Goal: Transaction & Acquisition: Purchase product/service

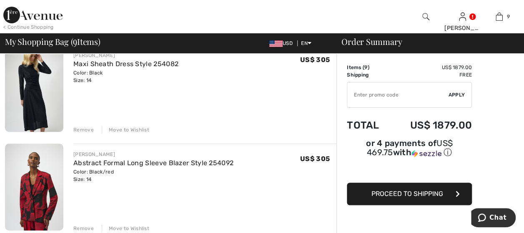
scroll to position [83, 0]
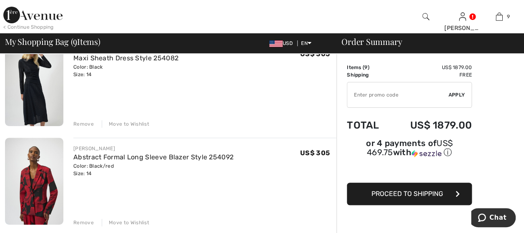
click at [88, 125] on div "Remove" at bounding box center [83, 123] width 20 height 7
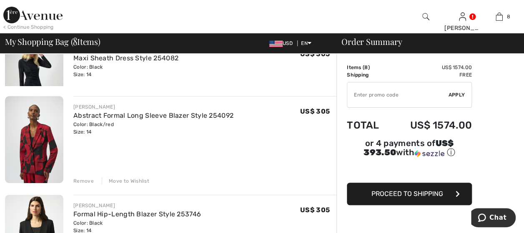
scroll to position [73, 0]
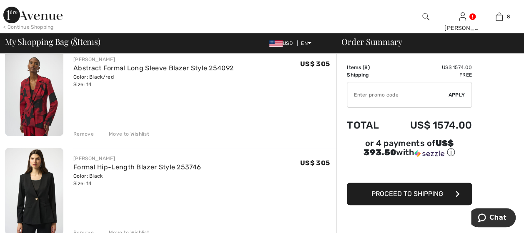
click at [85, 133] on div "Remove" at bounding box center [83, 133] width 20 height 7
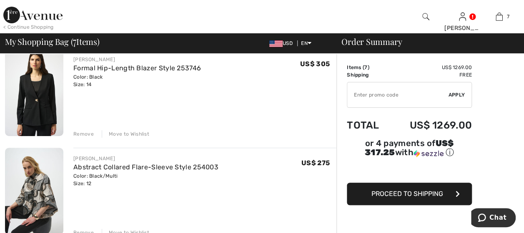
click at [85, 133] on div "Remove" at bounding box center [83, 133] width 20 height 7
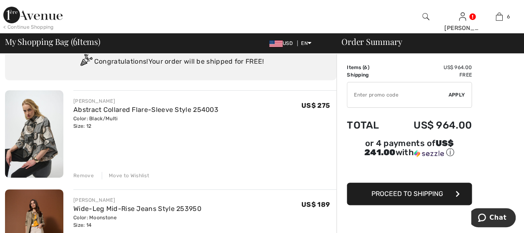
scroll to position [32, 0]
click at [82, 174] on div "Remove" at bounding box center [83, 175] width 20 height 7
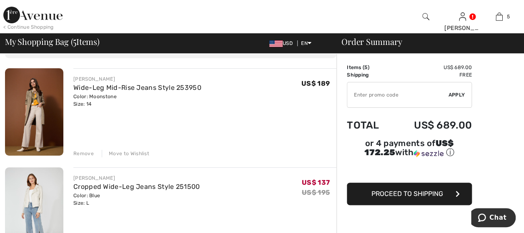
scroll to position [0, 0]
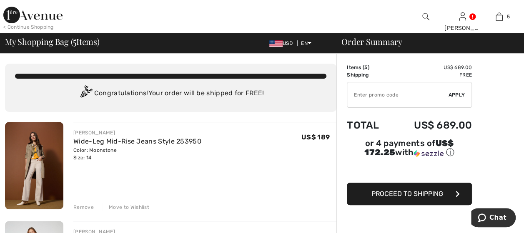
click at [83, 207] on div "Remove" at bounding box center [83, 207] width 20 height 7
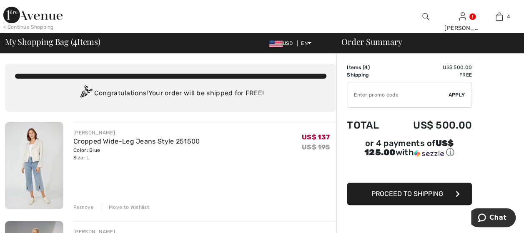
scroll to position [42, 0]
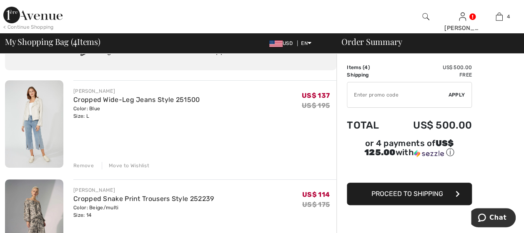
click at [84, 167] on div "Remove" at bounding box center [83, 165] width 20 height 7
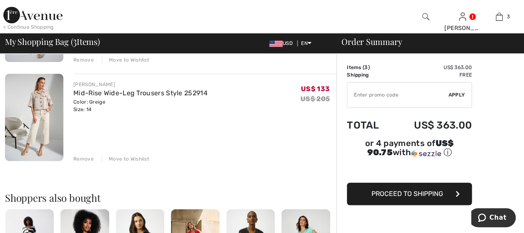
scroll to position [250, 0]
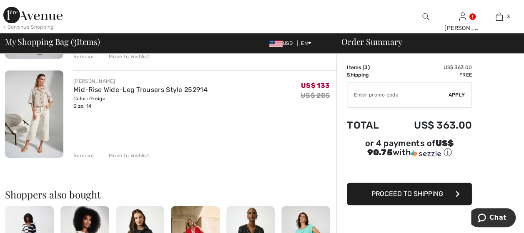
click at [78, 154] on div "Remove" at bounding box center [83, 155] width 20 height 7
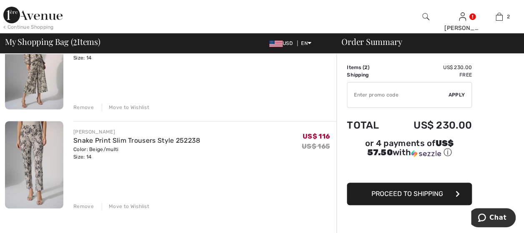
scroll to position [0, 0]
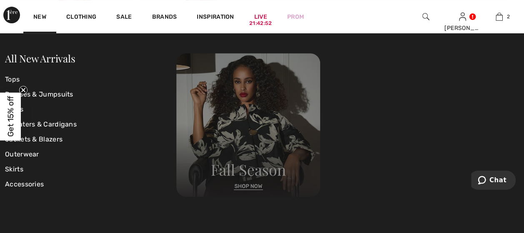
scroll to position [167, 0]
click at [242, 186] on img at bounding box center [248, 125] width 144 height 144
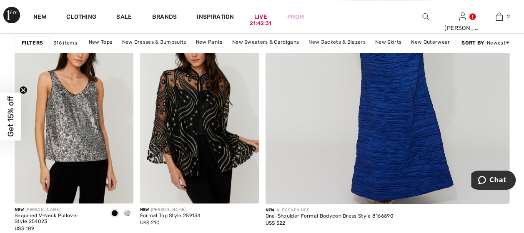
scroll to position [292, 0]
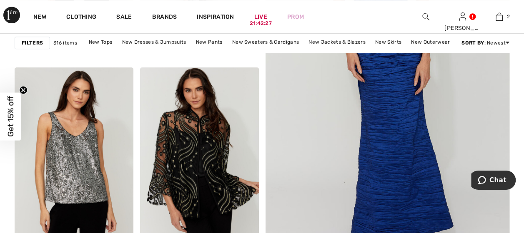
click at [39, 42] on strong "Filters" at bounding box center [32, 42] width 21 height 7
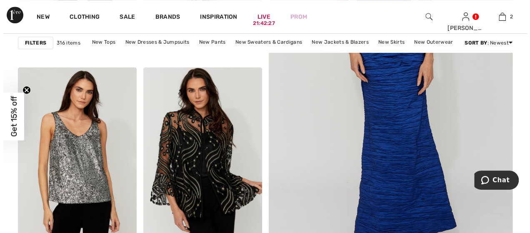
scroll to position [294, 0]
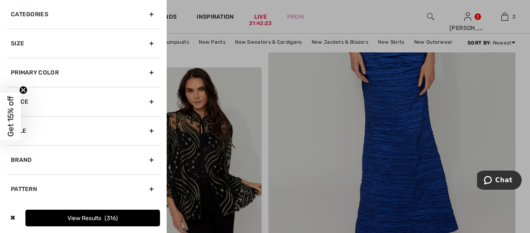
click at [25, 156] on div "Brand" at bounding box center [83, 159] width 153 height 29
click at [14, 179] on input"] "[PERSON_NAME]" at bounding box center [14, 178] width 6 height 6
checkbox input"] "true"
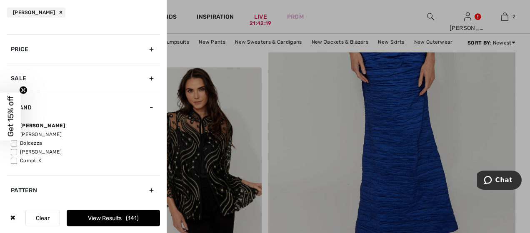
scroll to position [78, 0]
click at [97, 220] on button "View Results 141" at bounding box center [113, 218] width 93 height 17
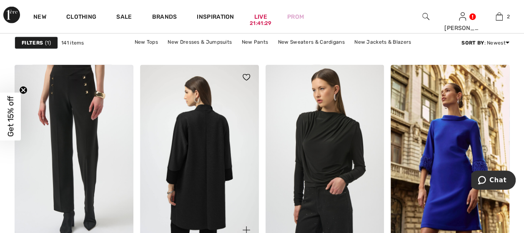
scroll to position [1000, 0]
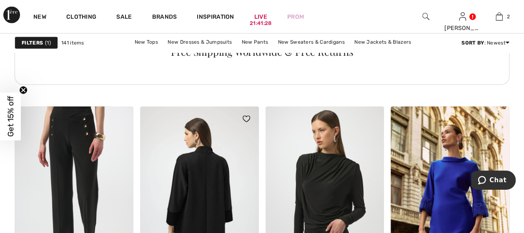
click at [198, 175] on img at bounding box center [199, 196] width 119 height 178
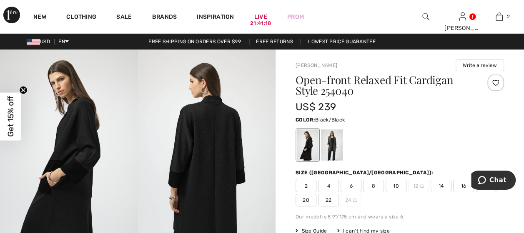
click at [66, 133] on img at bounding box center [69, 153] width 138 height 206
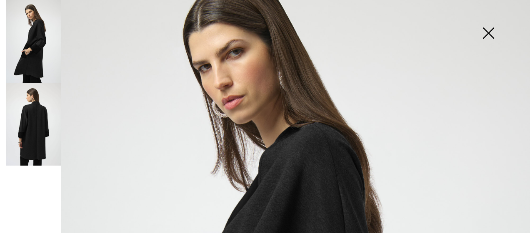
scroll to position [42, 0]
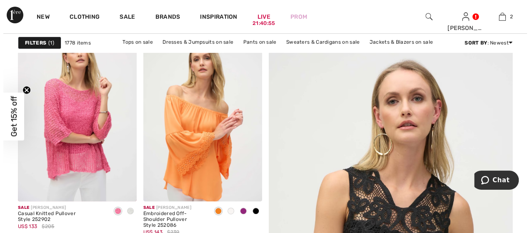
scroll to position [83, 0]
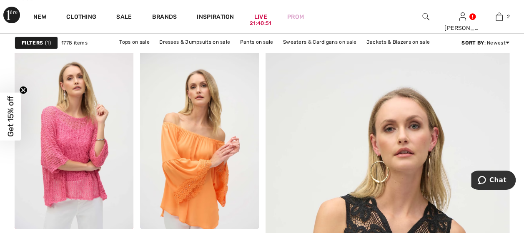
click at [39, 43] on strong "Filters" at bounding box center [32, 42] width 21 height 7
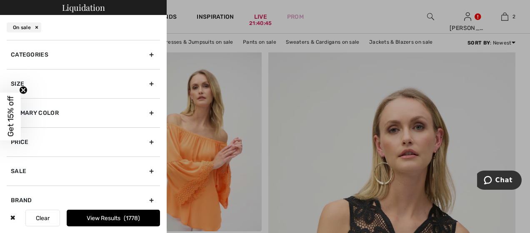
click at [23, 199] on div "Brand" at bounding box center [83, 200] width 153 height 29
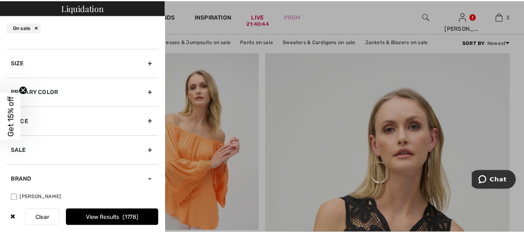
scroll to position [42, 0]
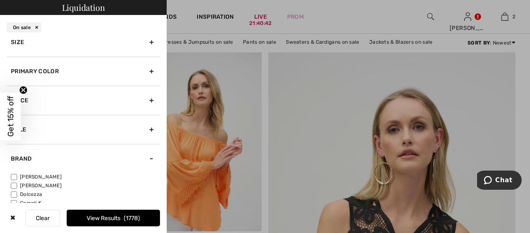
click at [15, 174] on input"] "[PERSON_NAME]" at bounding box center [14, 177] width 6 height 6
checkbox input"] "true"
click at [176, 22] on div at bounding box center [265, 116] width 530 height 233
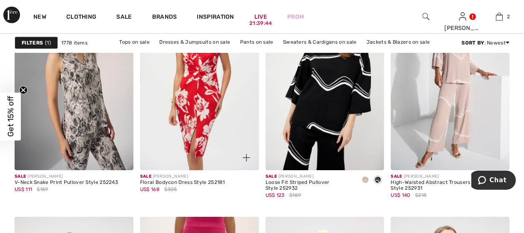
scroll to position [2875, 0]
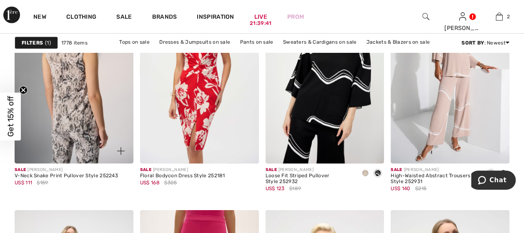
click at [70, 79] on img at bounding box center [74, 75] width 119 height 178
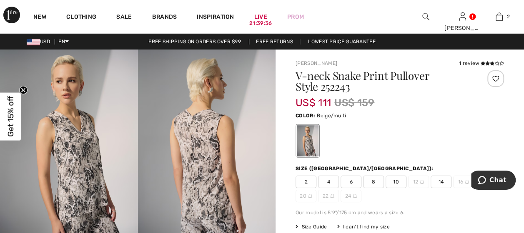
click at [438, 182] on span "14" at bounding box center [440, 182] width 21 height 12
click at [467, 128] on div at bounding box center [399, 141] width 208 height 35
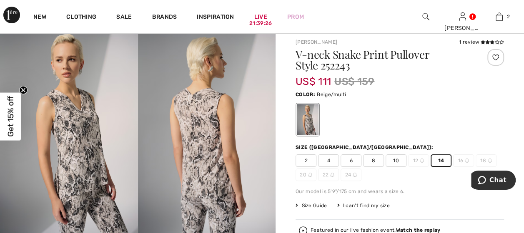
scroll to position [83, 0]
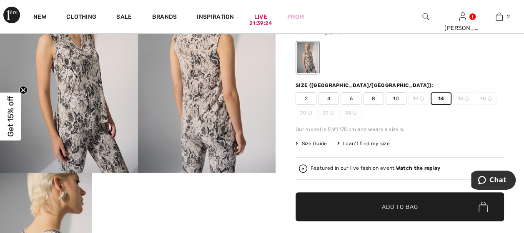
click at [403, 204] on span "Add to Bag" at bounding box center [400, 207] width 36 height 9
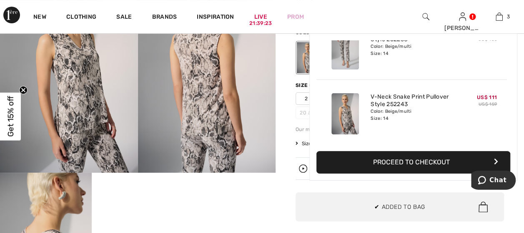
scroll to position [0, 0]
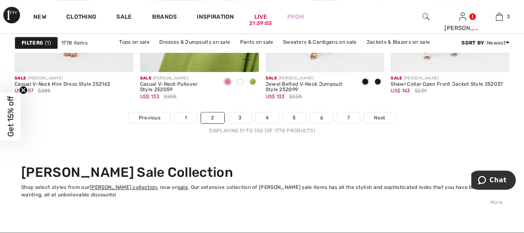
scroll to position [3416, 0]
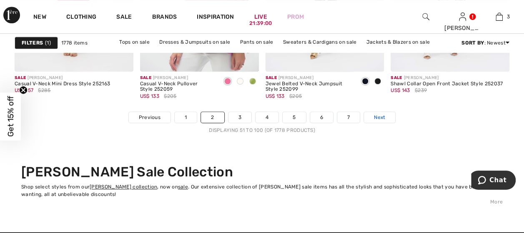
click at [381, 117] on span "Next" at bounding box center [379, 117] width 11 height 7
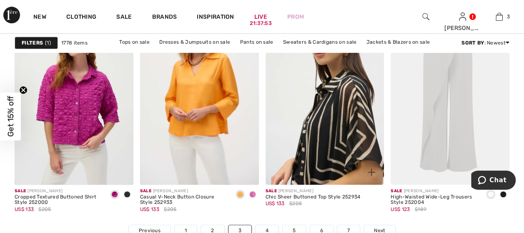
scroll to position [3333, 0]
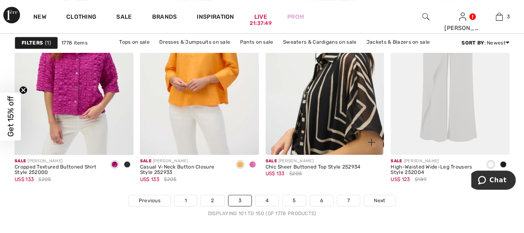
click at [327, 122] on img at bounding box center [324, 66] width 119 height 178
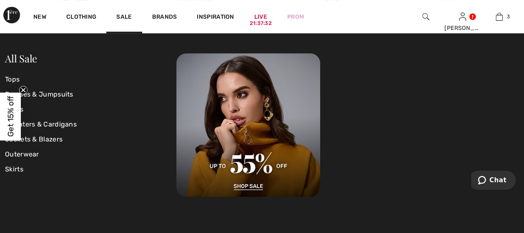
click at [438, 190] on div at bounding box center [347, 125] width 342 height 144
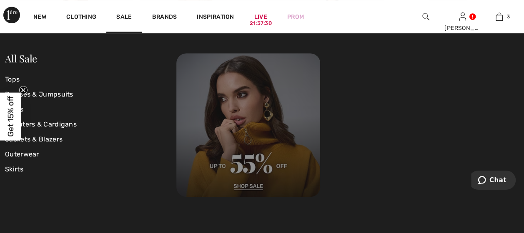
click at [252, 185] on img at bounding box center [248, 125] width 144 height 144
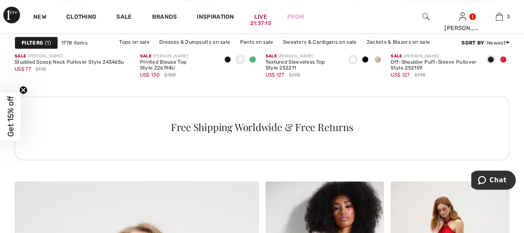
scroll to position [1708, 0]
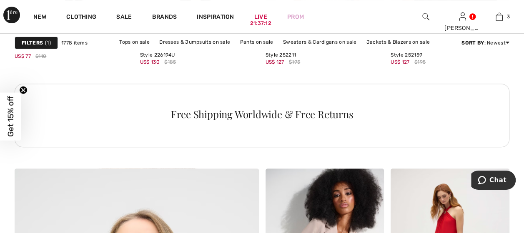
click at [40, 41] on strong "Filters" at bounding box center [32, 42] width 21 height 7
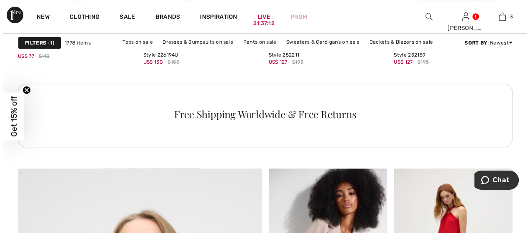
scroll to position [1723, 0]
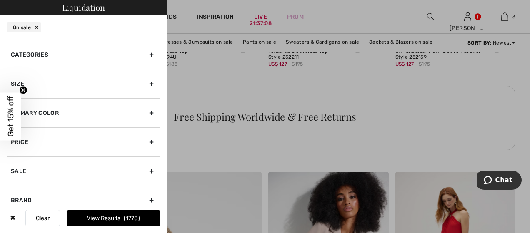
click at [27, 197] on div "Brand" at bounding box center [83, 200] width 153 height 29
click at [23, 199] on div "Brand" at bounding box center [83, 200] width 153 height 29
click at [43, 222] on button "Clear" at bounding box center [42, 218] width 35 height 17
click at [41, 219] on button "Clear" at bounding box center [42, 218] width 35 height 17
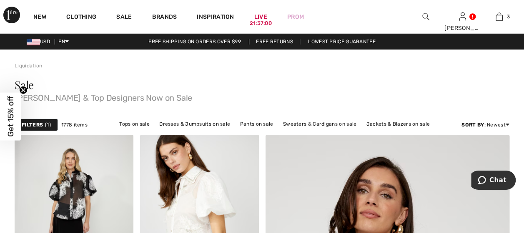
click at [36, 125] on strong "Filters" at bounding box center [32, 124] width 21 height 7
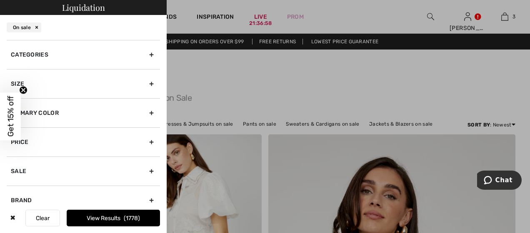
click at [27, 200] on div "Brand" at bounding box center [83, 200] width 153 height 29
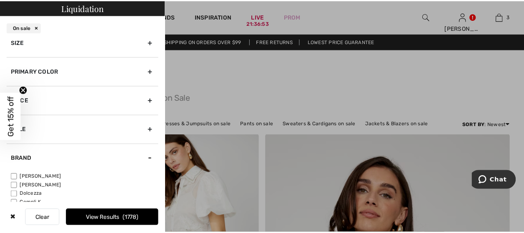
scroll to position [42, 0]
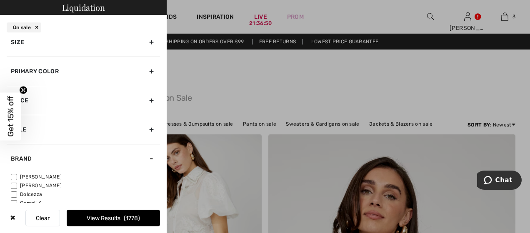
click at [16, 176] on input"] "[PERSON_NAME]" at bounding box center [14, 177] width 6 height 6
checkbox input"] "true"
click at [222, 100] on div at bounding box center [265, 116] width 530 height 233
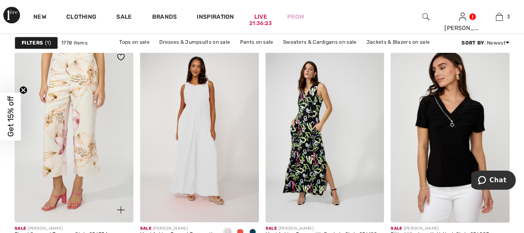
scroll to position [542, 0]
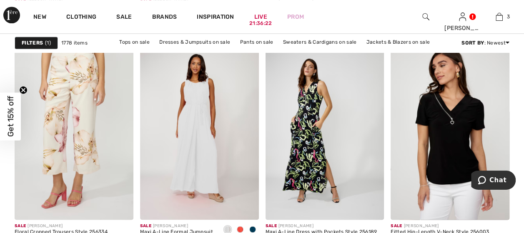
click at [27, 37] on div "Filters 1" at bounding box center [36, 43] width 43 height 12
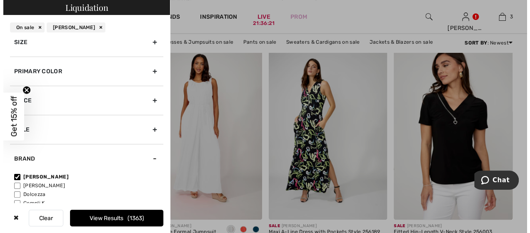
scroll to position [546, 0]
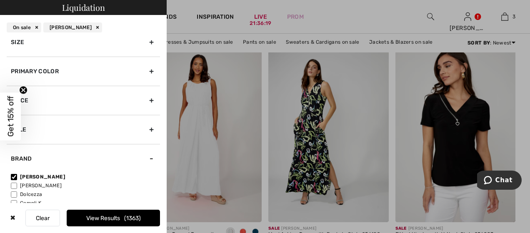
click at [33, 99] on div "Price" at bounding box center [83, 100] width 153 height 29
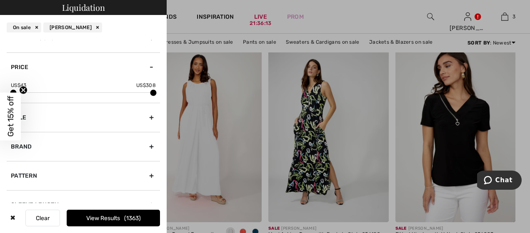
scroll to position [42, 0]
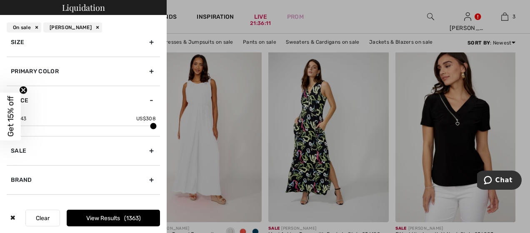
click at [22, 89] on icon "Close teaser" at bounding box center [23, 90] width 3 height 3
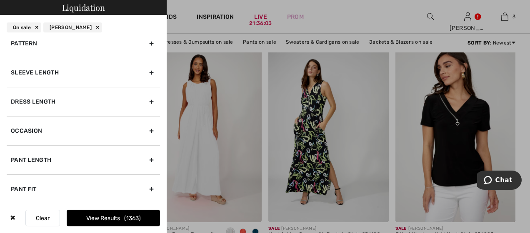
scroll to position [208, 0]
click at [118, 218] on button "View Results 1363" at bounding box center [113, 218] width 93 height 17
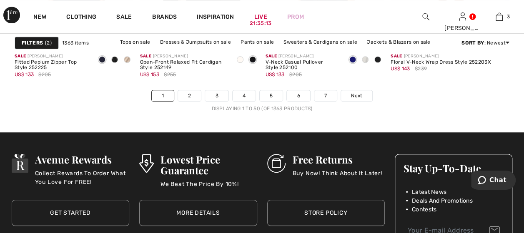
scroll to position [3458, 0]
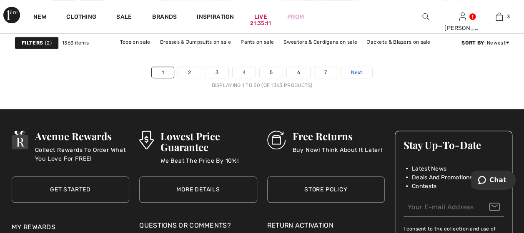
click at [352, 69] on span "Next" at bounding box center [356, 72] width 11 height 7
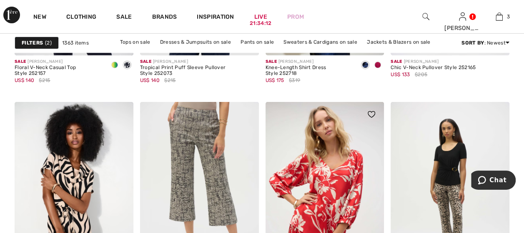
scroll to position [3000, 0]
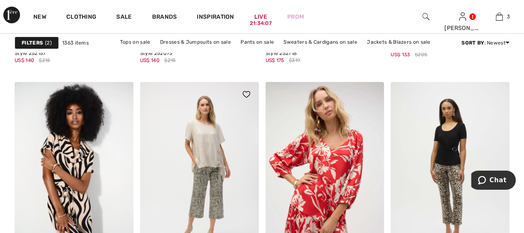
click at [218, 187] on img at bounding box center [199, 171] width 119 height 178
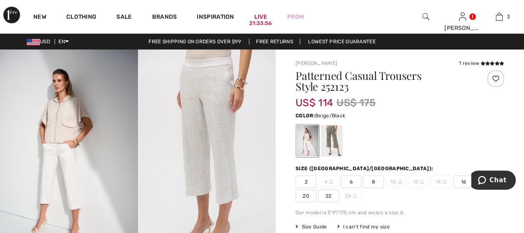
click at [327, 143] on div at bounding box center [332, 140] width 22 height 31
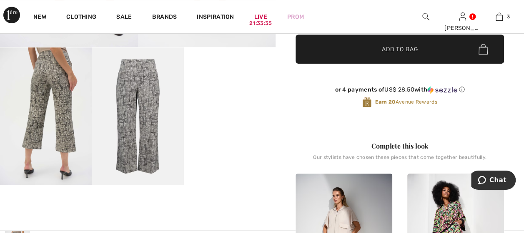
scroll to position [208, 0]
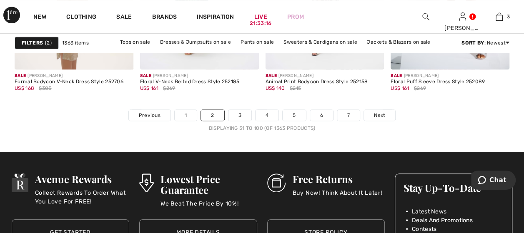
scroll to position [3416, 0]
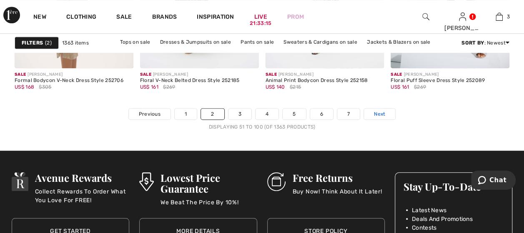
click at [382, 112] on span "Next" at bounding box center [379, 113] width 11 height 7
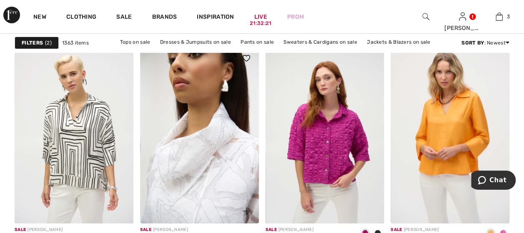
scroll to position [1500, 0]
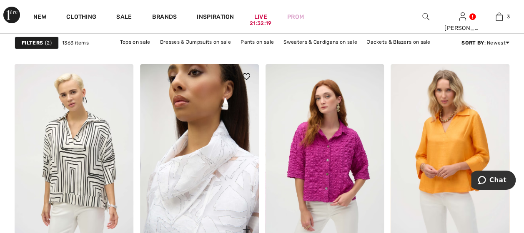
click at [207, 184] on img at bounding box center [199, 153] width 119 height 178
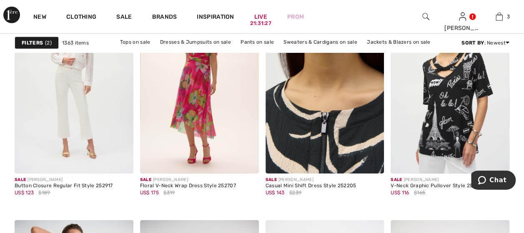
scroll to position [2875, 0]
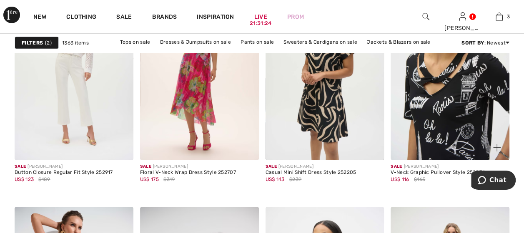
click at [438, 112] on img at bounding box center [449, 72] width 119 height 178
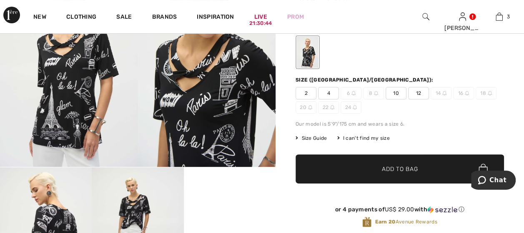
scroll to position [83, 0]
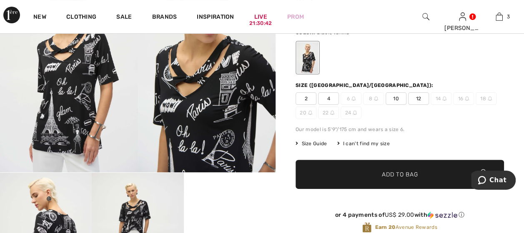
click at [415, 99] on span "12" at bounding box center [418, 98] width 21 height 12
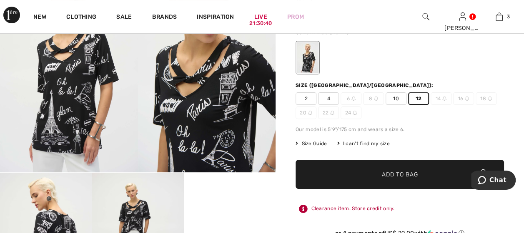
click at [406, 175] on span "Add to Bag" at bounding box center [400, 174] width 36 height 9
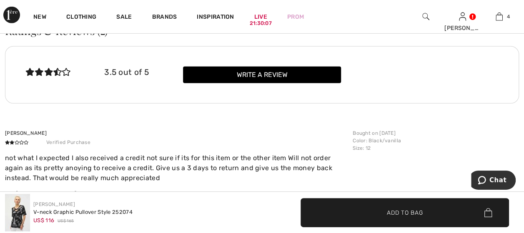
scroll to position [1292, 0]
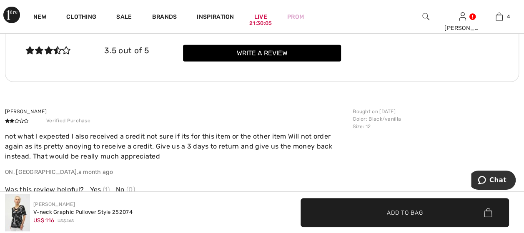
click at [401, 211] on span "Add to Bag" at bounding box center [405, 212] width 36 height 9
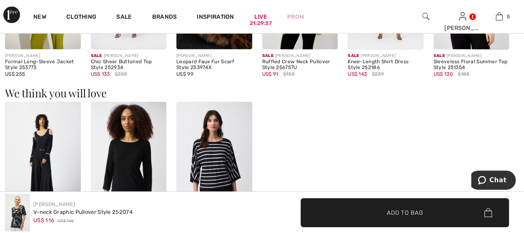
scroll to position [875, 0]
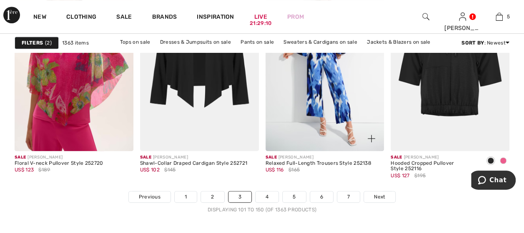
scroll to position [3333, 0]
click at [271, 193] on link "4" at bounding box center [266, 197] width 23 height 11
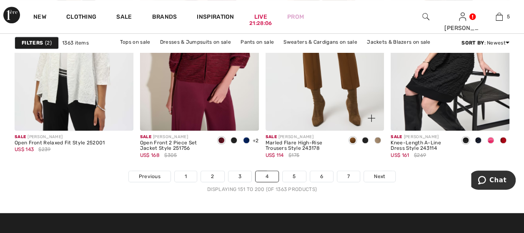
scroll to position [3416, 0]
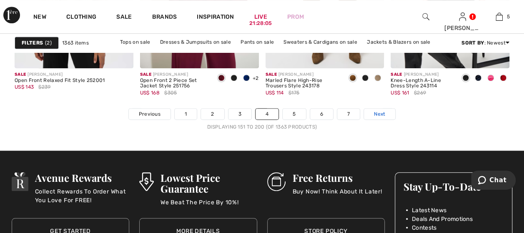
click at [375, 112] on span "Next" at bounding box center [379, 113] width 11 height 7
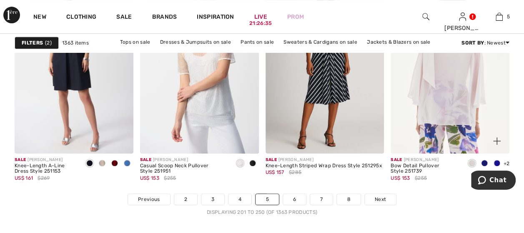
scroll to position [3333, 0]
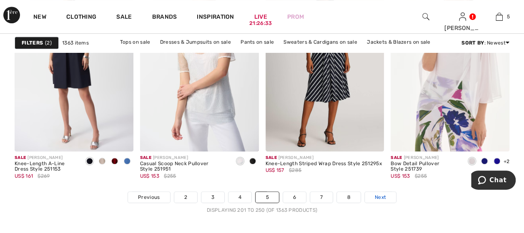
click at [382, 194] on span "Next" at bounding box center [380, 197] width 11 height 7
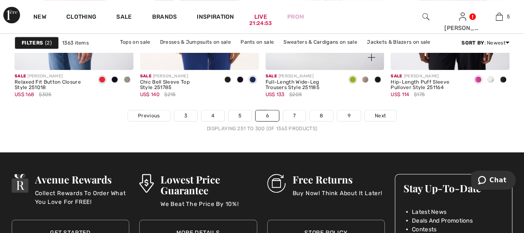
scroll to position [3416, 0]
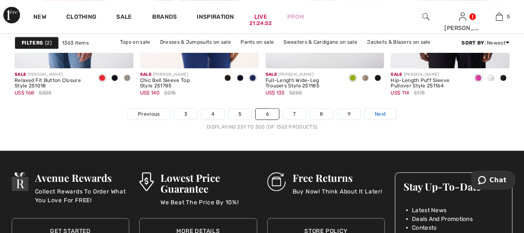
click at [375, 112] on span "Next" at bounding box center [380, 113] width 11 height 7
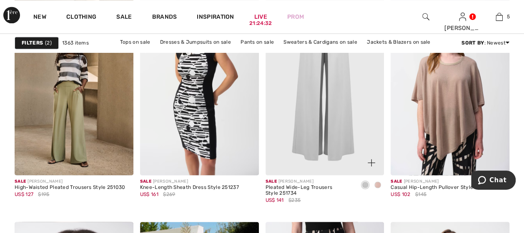
scroll to position [583, 0]
click at [379, 184] on span at bounding box center [377, 184] width 7 height 7
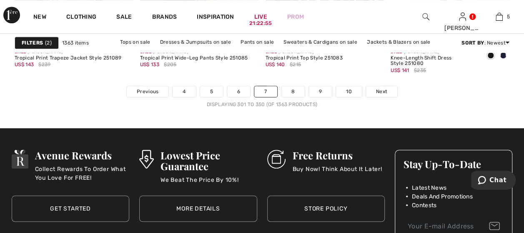
scroll to position [3458, 0]
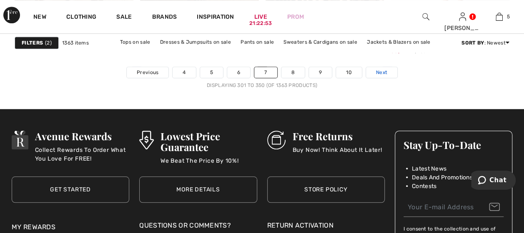
click at [376, 69] on span "Next" at bounding box center [381, 72] width 11 height 7
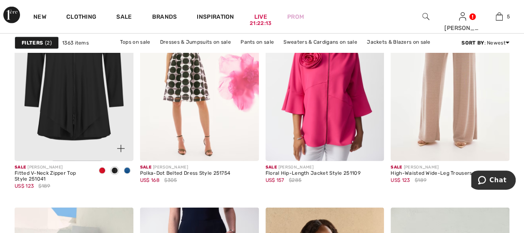
scroll to position [1083, 0]
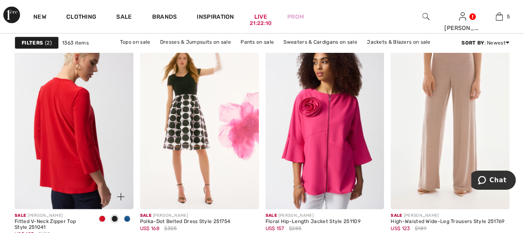
click at [75, 152] on img at bounding box center [74, 121] width 119 height 178
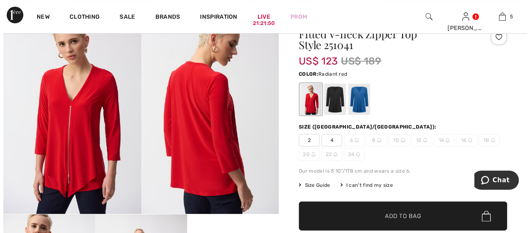
scroll to position [42, 0]
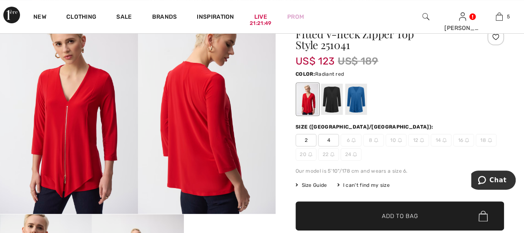
click at [73, 166] on img at bounding box center [69, 111] width 138 height 206
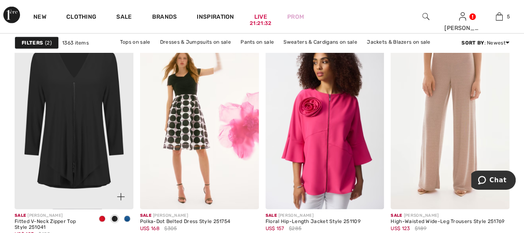
click at [114, 218] on span at bounding box center [114, 219] width 7 height 7
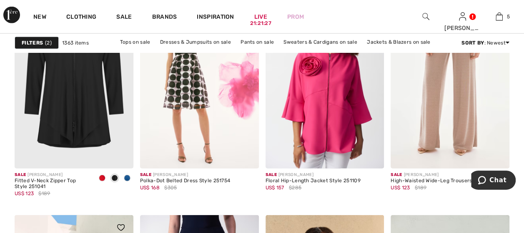
scroll to position [1125, 0]
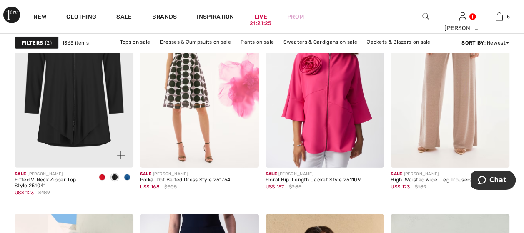
click at [63, 120] on img at bounding box center [74, 79] width 119 height 178
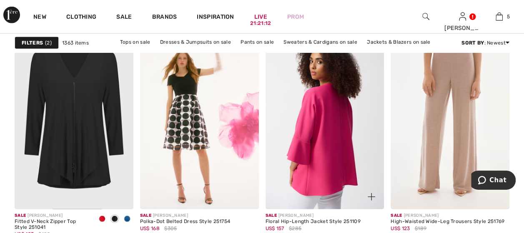
scroll to position [1125, 0]
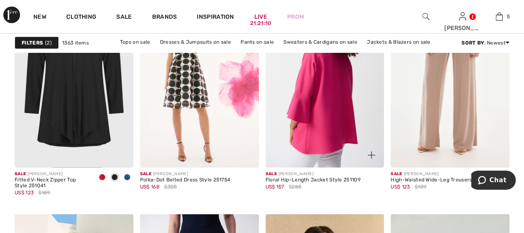
click at [313, 126] on img at bounding box center [324, 79] width 119 height 178
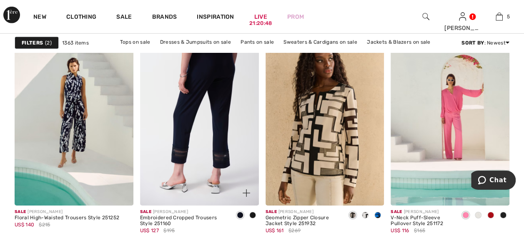
scroll to position [1333, 0]
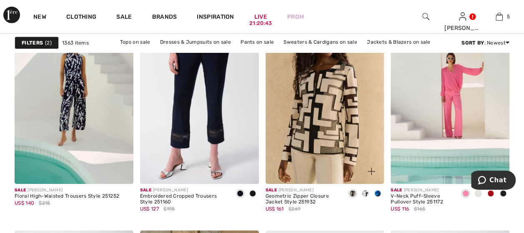
click at [378, 193] on span at bounding box center [377, 193] width 7 height 7
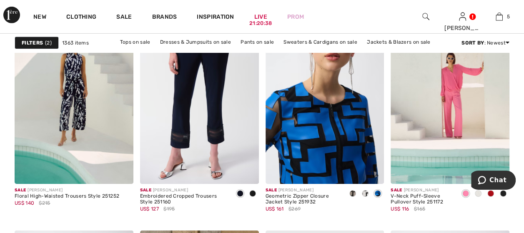
click at [318, 150] on img at bounding box center [324, 95] width 119 height 178
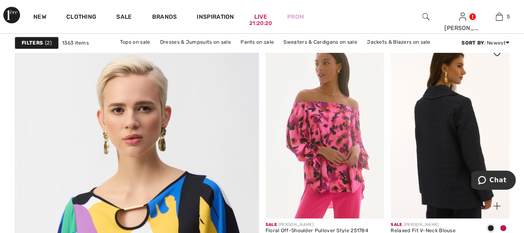
scroll to position [1875, 0]
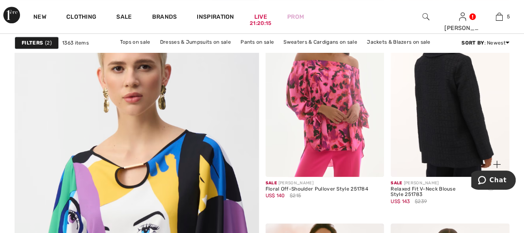
click at [444, 107] on img at bounding box center [449, 88] width 119 height 178
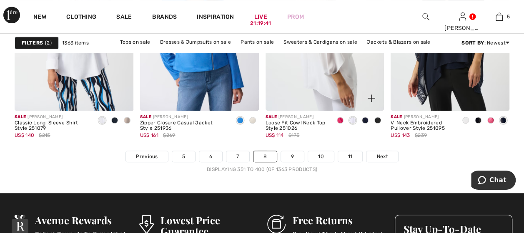
scroll to position [3375, 0]
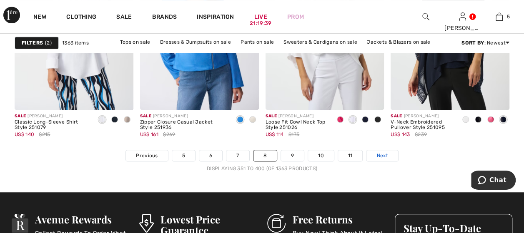
click at [383, 152] on span "Next" at bounding box center [381, 155] width 11 height 7
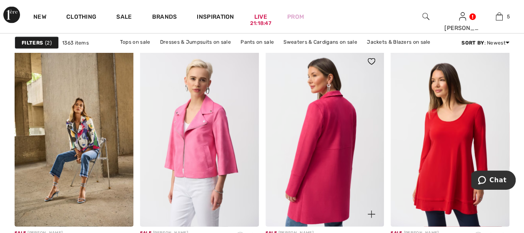
scroll to position [2500, 0]
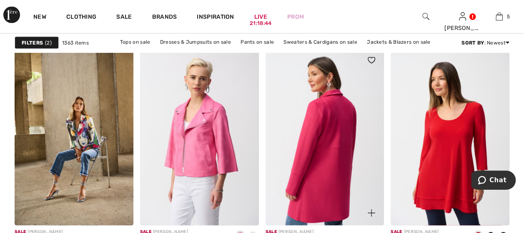
click at [343, 137] on img at bounding box center [324, 137] width 119 height 178
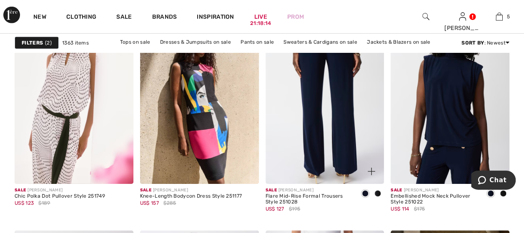
scroll to position [2875, 0]
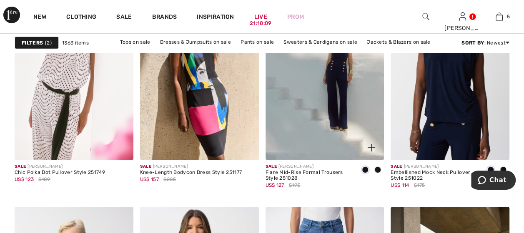
click at [377, 170] on span at bounding box center [377, 170] width 7 height 7
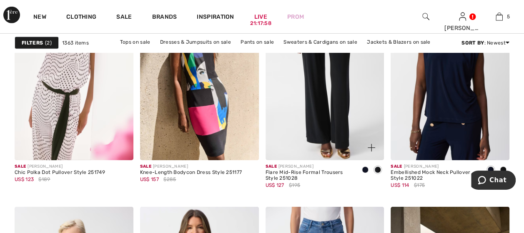
click at [316, 138] on img at bounding box center [324, 72] width 119 height 178
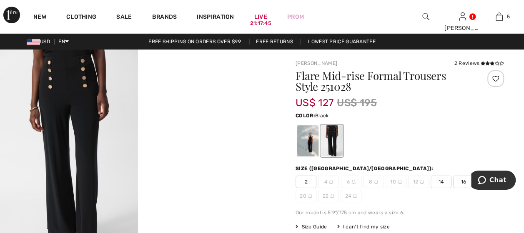
click at [441, 180] on span "14" at bounding box center [440, 182] width 21 height 12
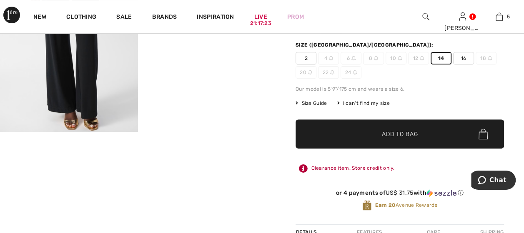
scroll to position [125, 0]
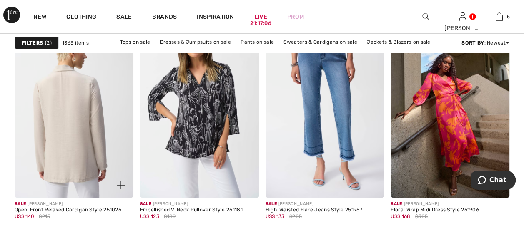
scroll to position [3041, 0]
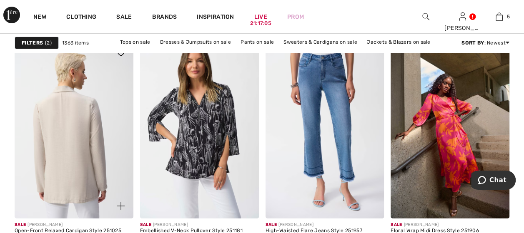
click at [87, 150] on img at bounding box center [74, 129] width 119 height 178
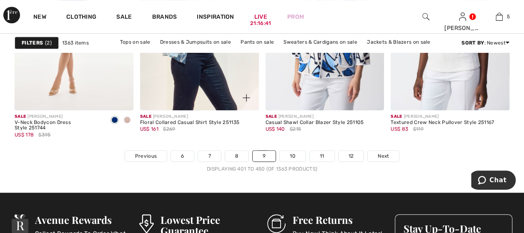
scroll to position [3375, 0]
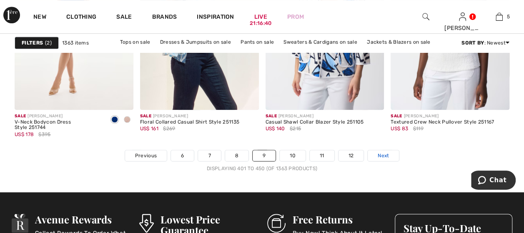
click at [381, 152] on span "Next" at bounding box center [382, 155] width 11 height 7
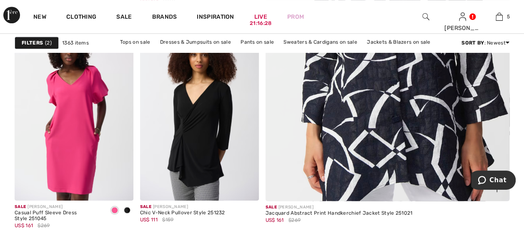
scroll to position [333, 0]
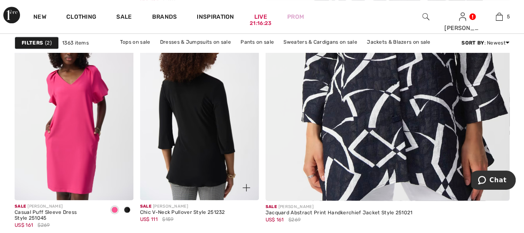
click at [197, 160] on img at bounding box center [199, 111] width 119 height 178
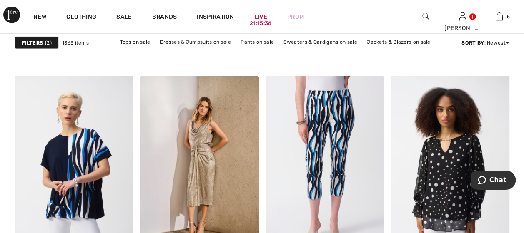
scroll to position [2500, 0]
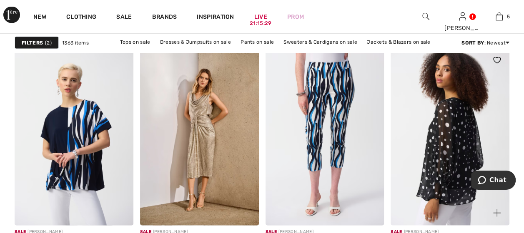
click at [441, 138] on img at bounding box center [449, 137] width 119 height 178
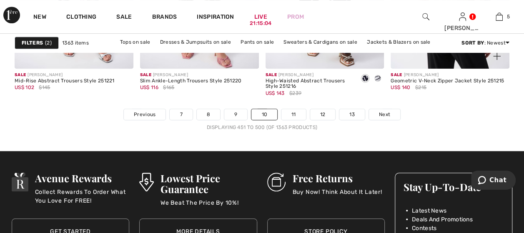
scroll to position [3416, 0]
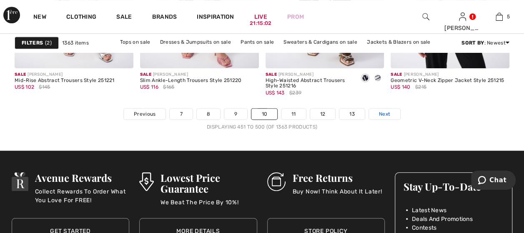
click at [379, 111] on span "Next" at bounding box center [384, 113] width 11 height 7
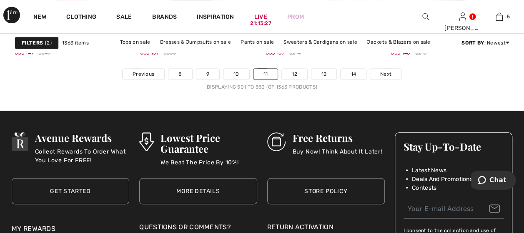
scroll to position [3458, 0]
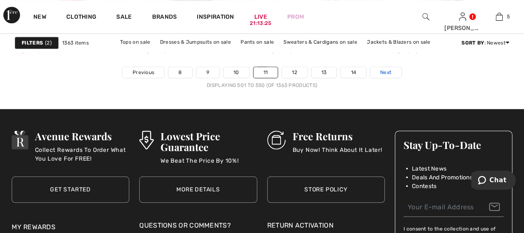
click at [382, 71] on span "Next" at bounding box center [385, 72] width 11 height 7
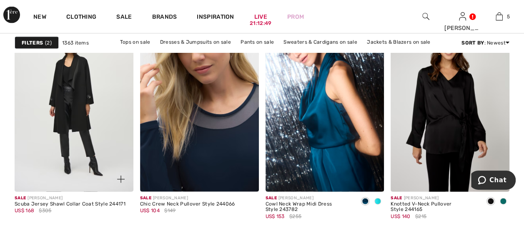
scroll to position [792, 0]
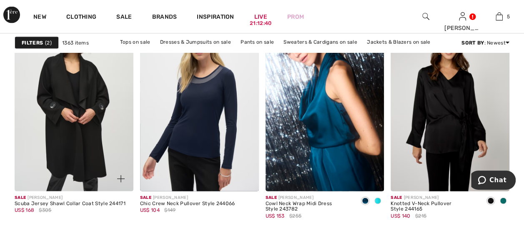
click at [55, 93] on img at bounding box center [74, 102] width 119 height 178
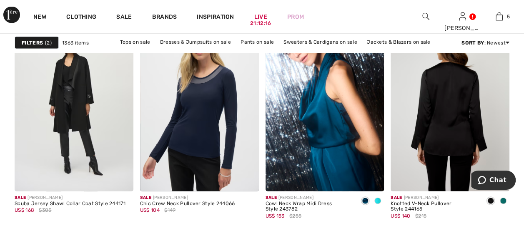
click at [444, 112] on img at bounding box center [449, 102] width 119 height 178
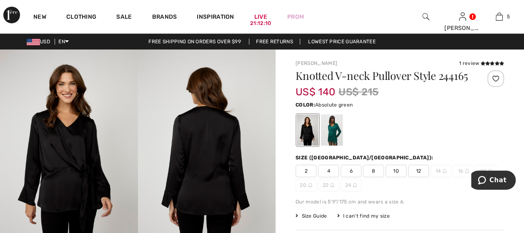
click at [331, 146] on div at bounding box center [332, 130] width 22 height 31
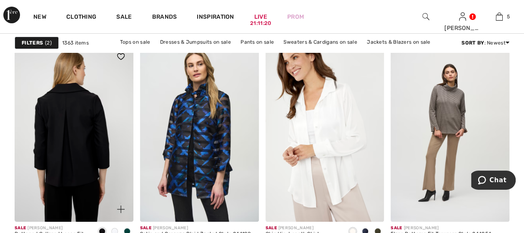
scroll to position [1542, 0]
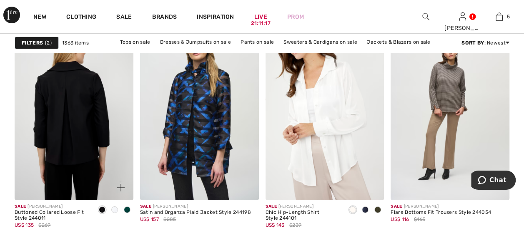
click at [96, 128] on img at bounding box center [74, 111] width 119 height 178
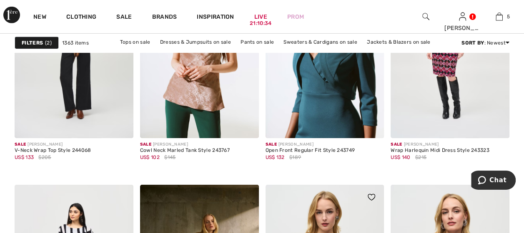
scroll to position [2916, 0]
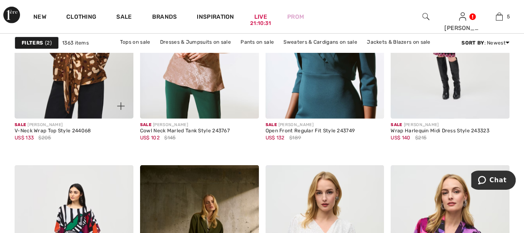
click at [71, 78] on img at bounding box center [74, 30] width 119 height 178
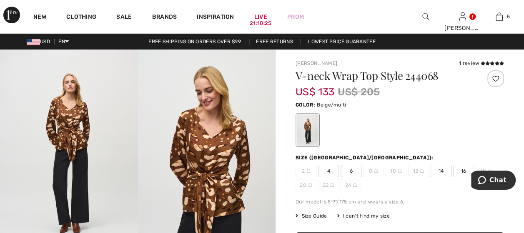
click at [443, 173] on span "14" at bounding box center [440, 171] width 21 height 12
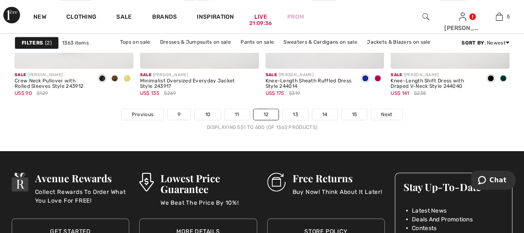
scroll to position [3416, 0]
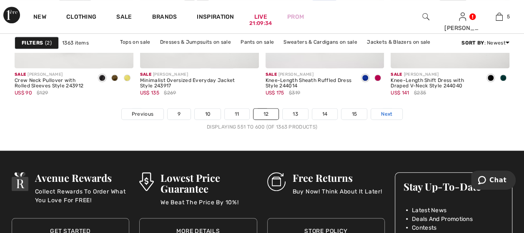
click at [383, 112] on span "Next" at bounding box center [386, 113] width 11 height 7
click at [384, 110] on span "Next" at bounding box center [386, 113] width 11 height 7
click at [383, 111] on span "Next" at bounding box center [386, 113] width 11 height 7
click at [384, 111] on span "Next" at bounding box center [386, 113] width 11 height 7
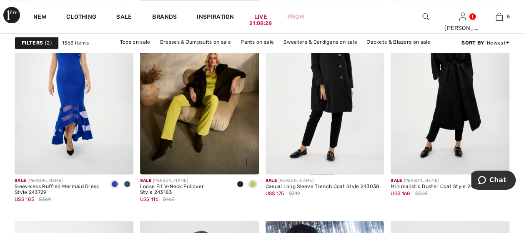
scroll to position [583, 0]
click at [210, 81] on img at bounding box center [199, 86] width 119 height 178
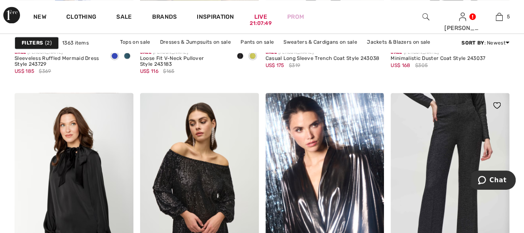
scroll to position [708, 0]
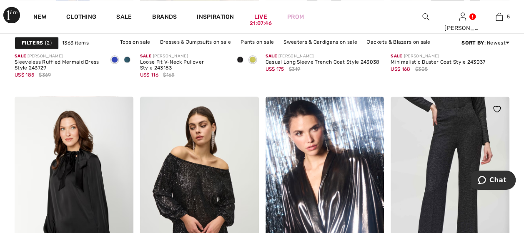
click at [441, 120] on img at bounding box center [449, 186] width 119 height 178
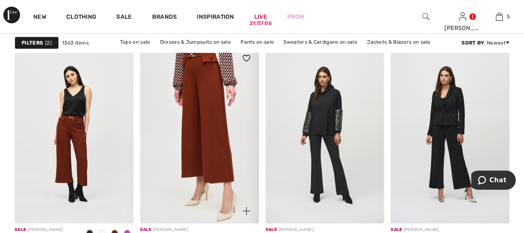
scroll to position [1500, 0]
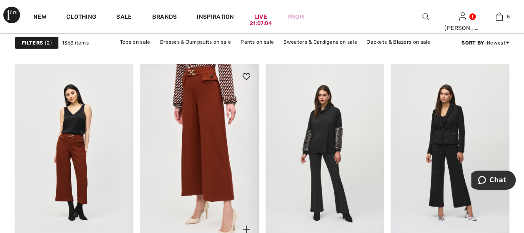
click at [213, 123] on img at bounding box center [199, 153] width 119 height 178
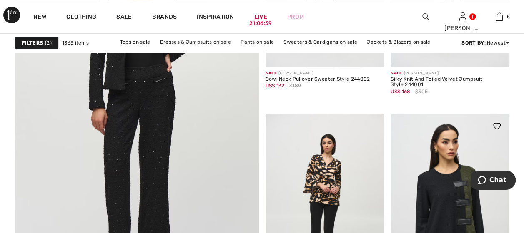
scroll to position [2042, 0]
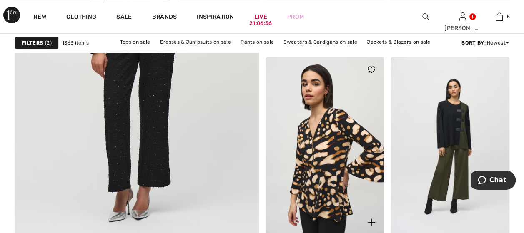
click at [324, 167] on img at bounding box center [324, 146] width 119 height 178
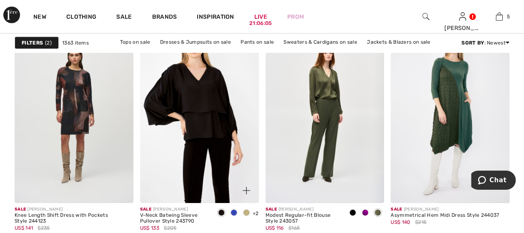
scroll to position [2833, 0]
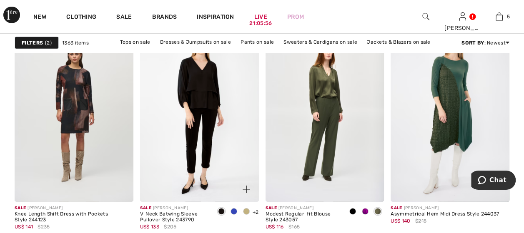
click at [244, 208] on span at bounding box center [246, 211] width 7 height 7
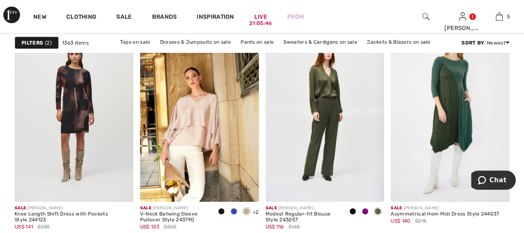
click at [245, 210] on span at bounding box center [246, 211] width 7 height 7
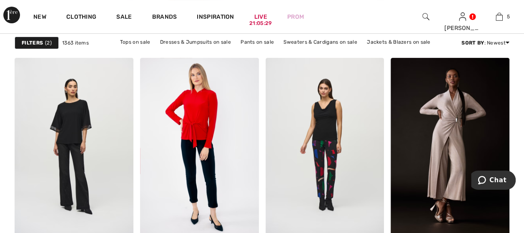
scroll to position [3250, 0]
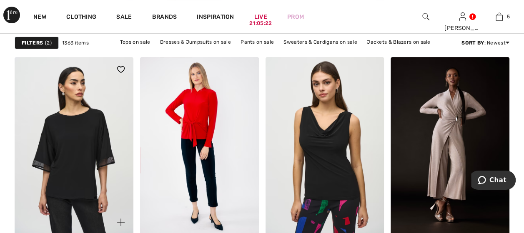
click at [80, 158] on img at bounding box center [74, 146] width 119 height 178
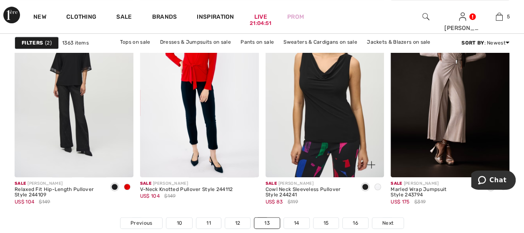
scroll to position [3333, 0]
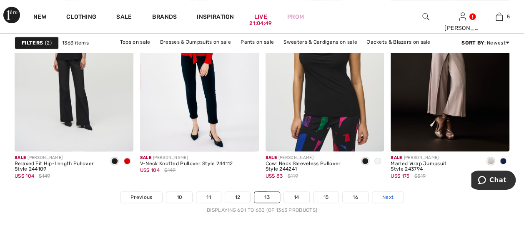
click at [385, 197] on span "Next" at bounding box center [387, 197] width 11 height 7
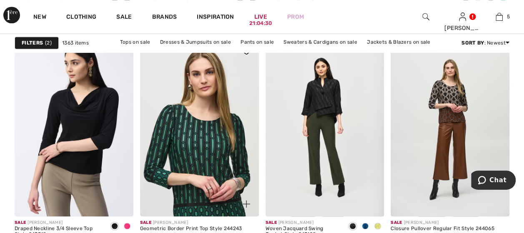
scroll to position [583, 0]
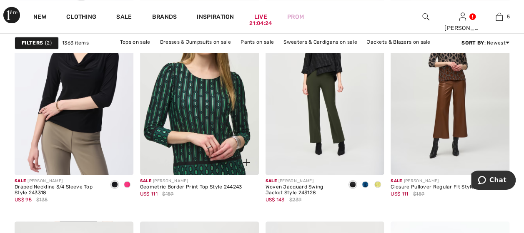
click at [194, 161] on img at bounding box center [199, 86] width 119 height 178
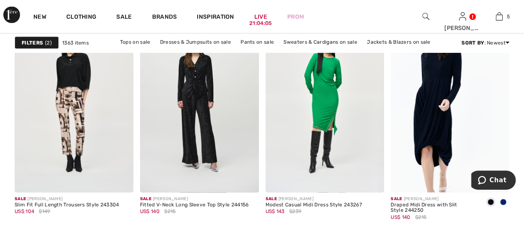
scroll to position [792, 0]
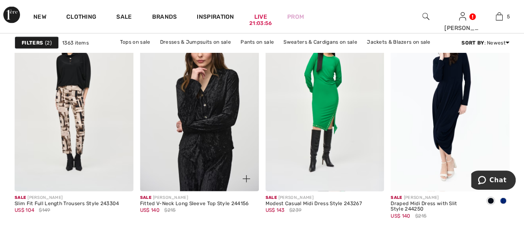
click at [207, 107] on img at bounding box center [199, 102] width 119 height 178
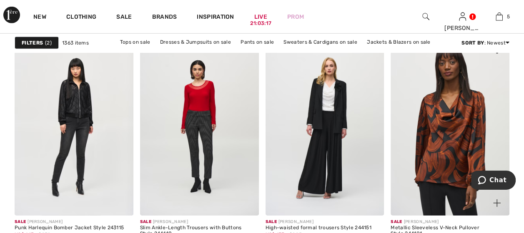
scroll to position [2833, 0]
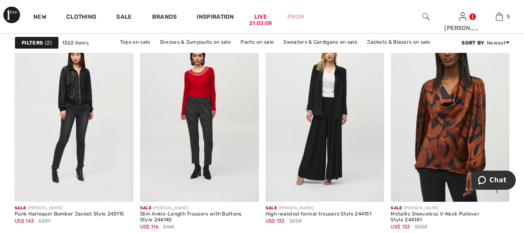
click at [449, 118] on img at bounding box center [449, 113] width 119 height 178
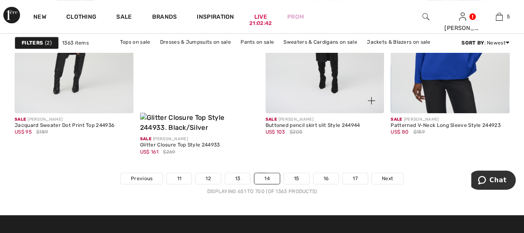
scroll to position [3375, 0]
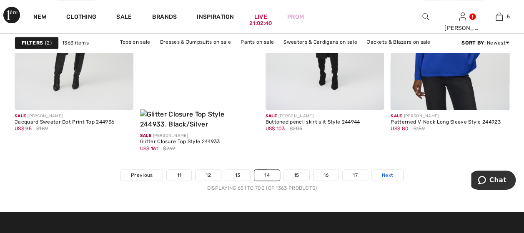
click at [382, 172] on span "Next" at bounding box center [387, 175] width 11 height 7
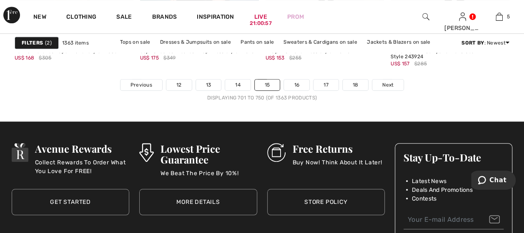
scroll to position [3458, 0]
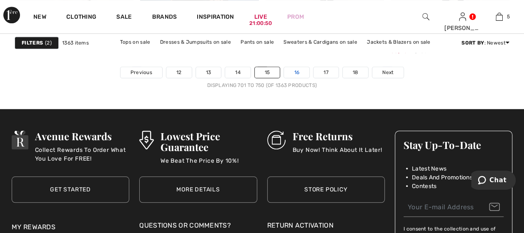
click at [295, 70] on link "16" at bounding box center [296, 72] width 25 height 11
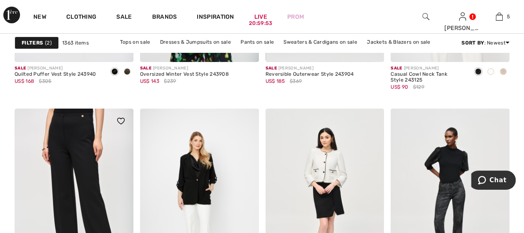
scroll to position [1458, 0]
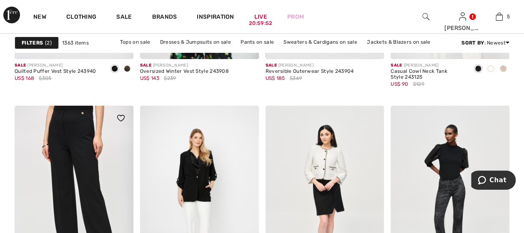
click at [115, 179] on img at bounding box center [74, 195] width 119 height 178
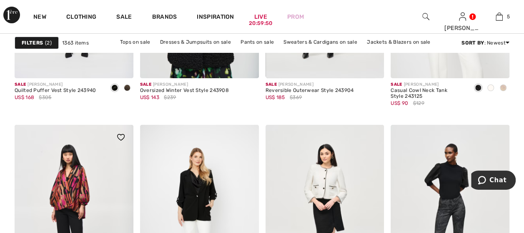
scroll to position [1375, 0]
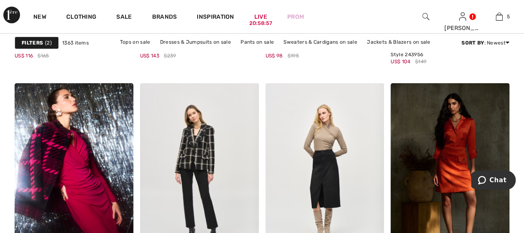
scroll to position [3008, 0]
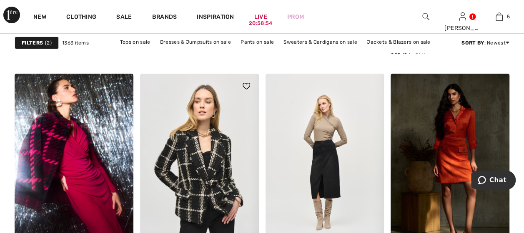
click at [195, 157] on img at bounding box center [199, 163] width 119 height 178
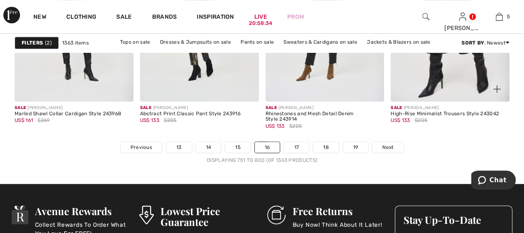
scroll to position [3383, 0]
click at [394, 144] on link "Next" at bounding box center [387, 147] width 31 height 11
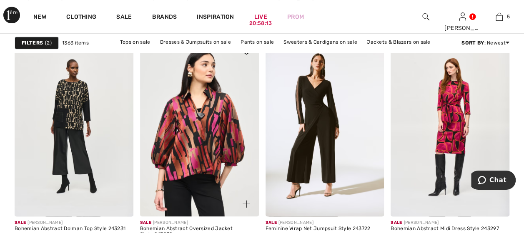
scroll to position [583, 0]
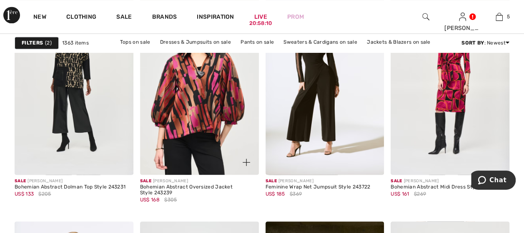
click at [198, 126] on img at bounding box center [199, 86] width 119 height 178
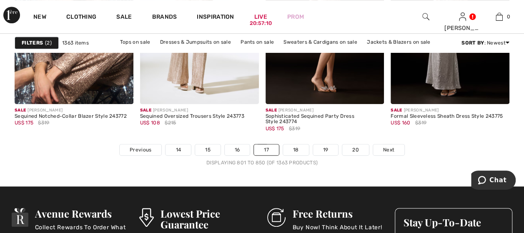
scroll to position [3375, 0]
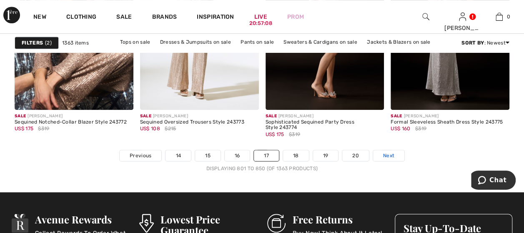
click at [390, 152] on span "Next" at bounding box center [388, 155] width 11 height 7
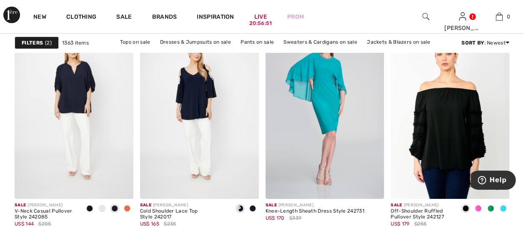
scroll to position [1333, 0]
